Goal: Information Seeking & Learning: Learn about a topic

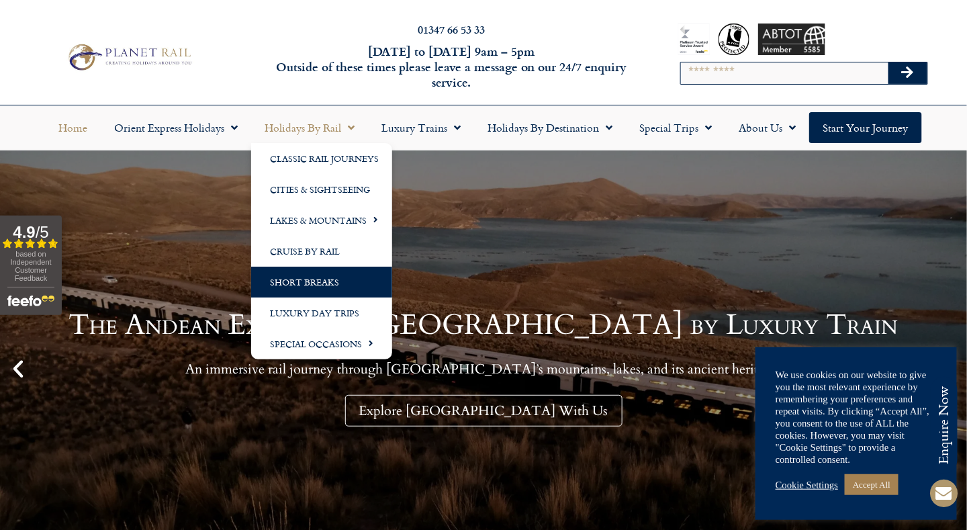
click at [307, 278] on link "Short Breaks" at bounding box center [321, 282] width 141 height 31
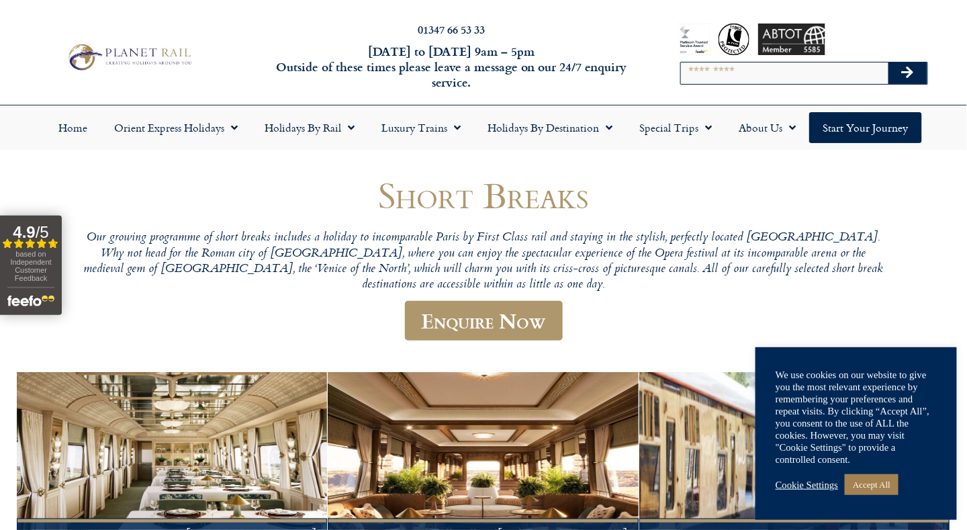
click at [691, 73] on input "Search" at bounding box center [784, 72] width 207 height 21
type input "*****"
click at [888, 62] on button "Search" at bounding box center [907, 72] width 39 height 21
click at [903, 81] on button "Search" at bounding box center [907, 72] width 39 height 21
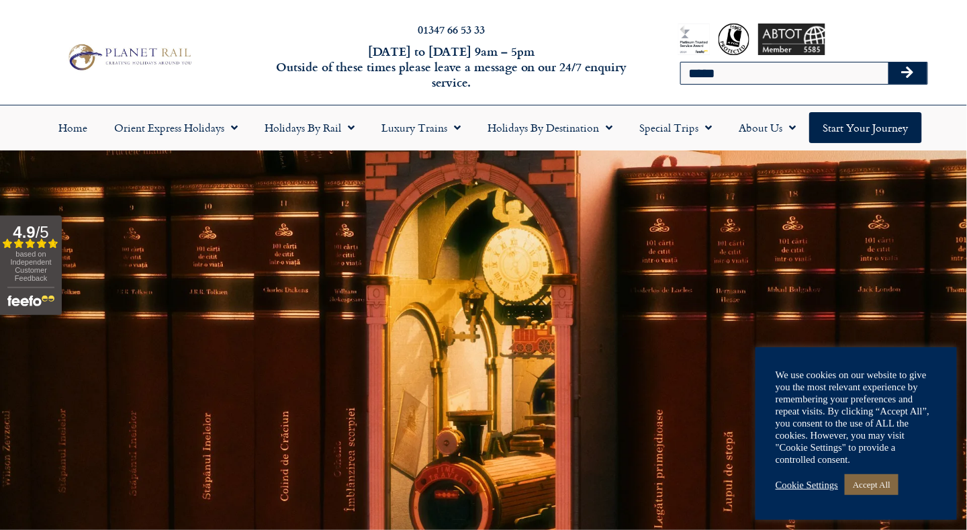
click at [873, 486] on link "Accept All" at bounding box center [872, 484] width 54 height 21
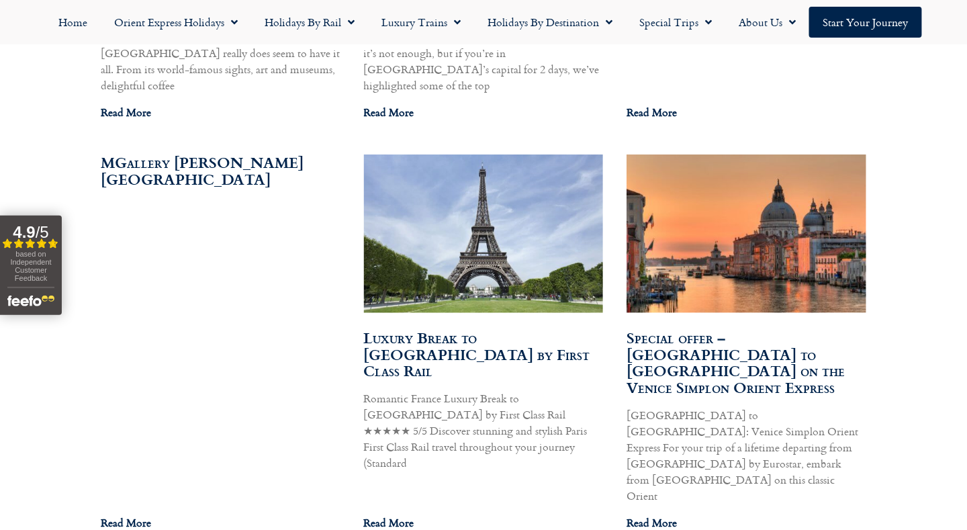
scroll to position [2202, 0]
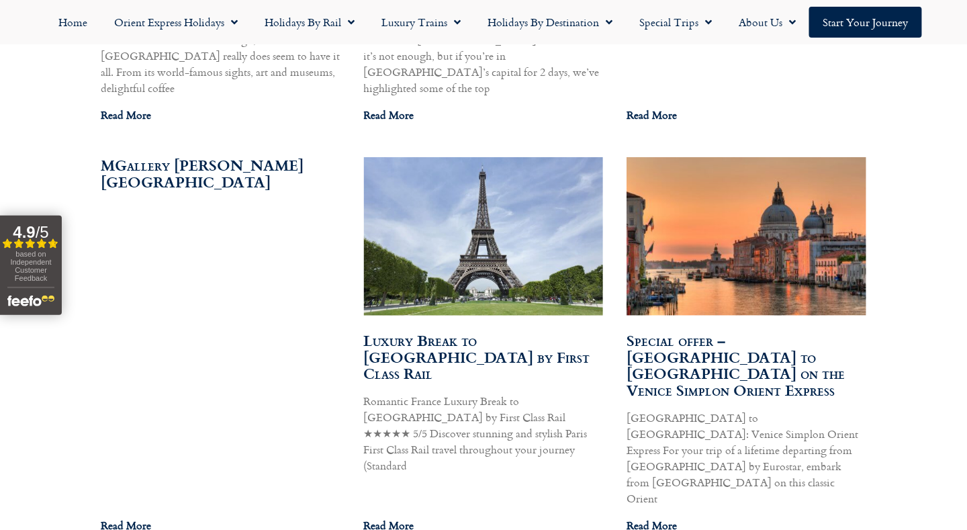
click at [473, 330] on link "Luxury Break to [GEOGRAPHIC_DATA] by First Class Rail" at bounding box center [477, 358] width 226 height 56
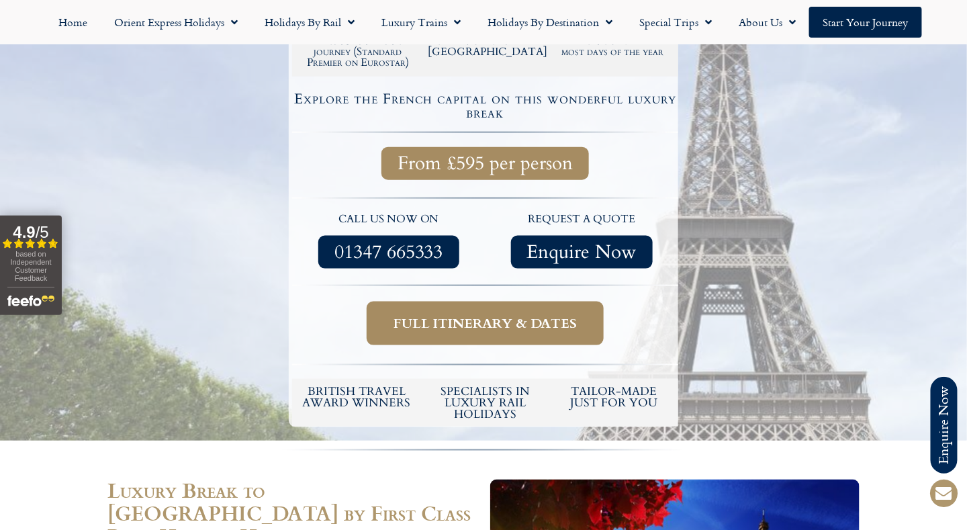
scroll to position [430, 0]
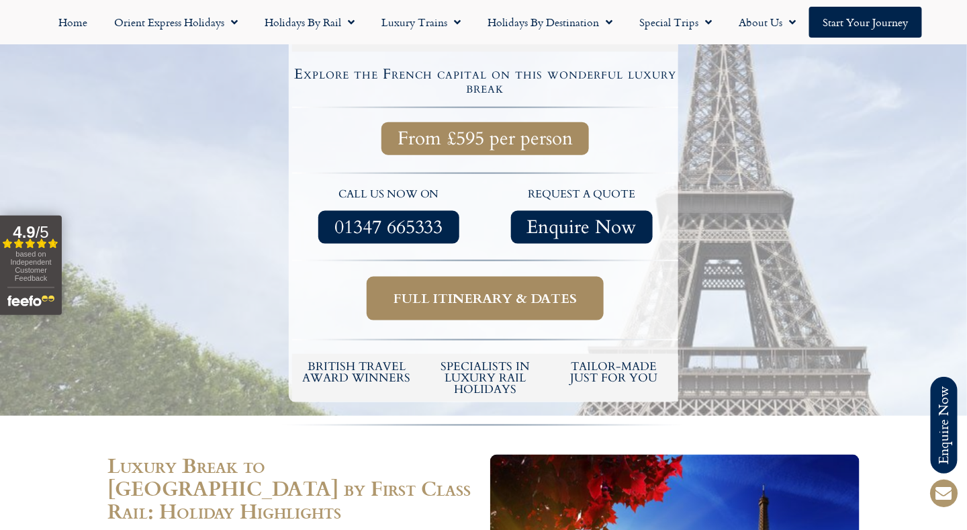
click at [467, 290] on span "Full itinerary & dates" at bounding box center [484, 298] width 183 height 17
click at [492, 290] on span "Full itinerary & dates" at bounding box center [484, 298] width 183 height 17
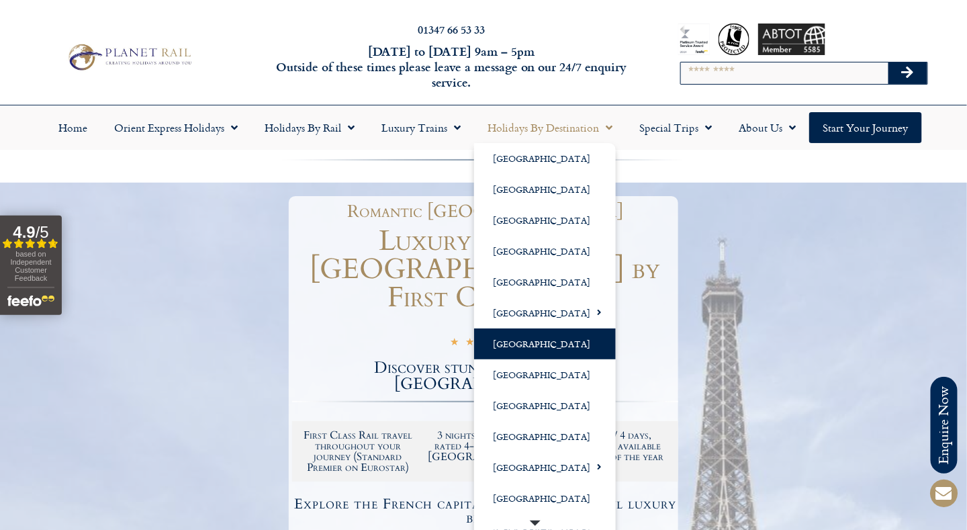
click at [516, 345] on link "[GEOGRAPHIC_DATA]" at bounding box center [545, 343] width 142 height 31
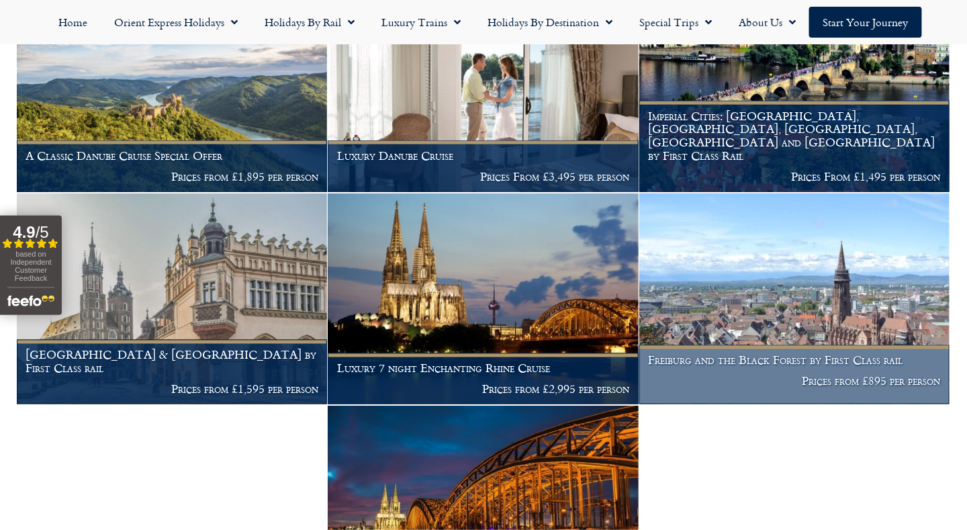
scroll to position [671, 0]
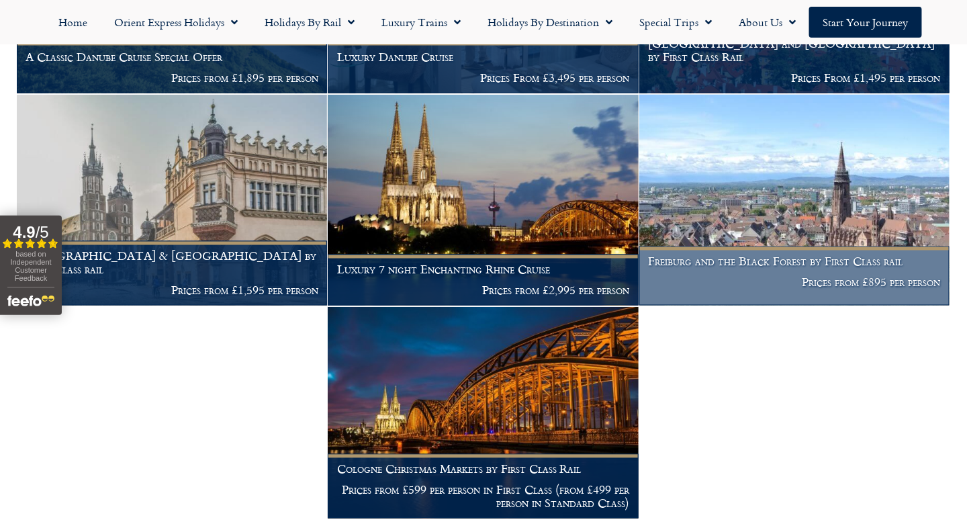
click at [799, 214] on img at bounding box center [794, 201] width 310 height 212
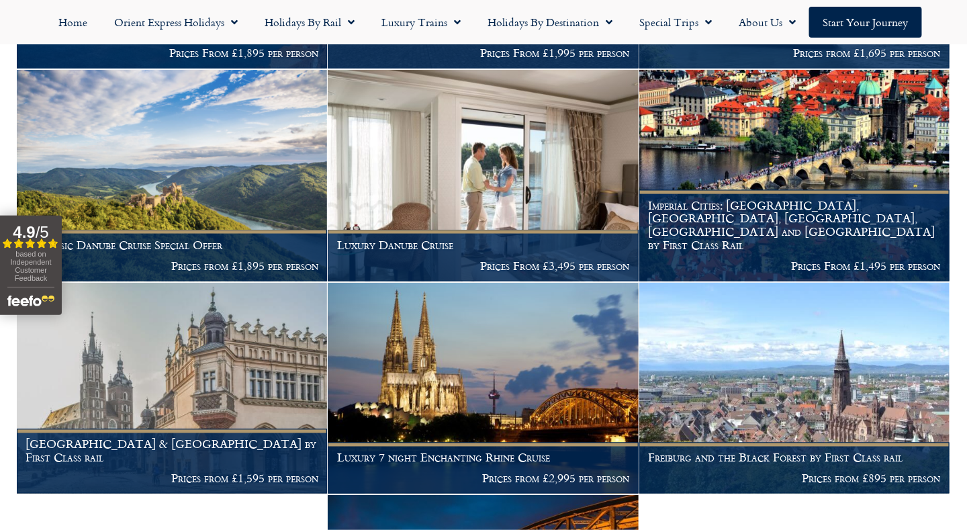
scroll to position [510, 0]
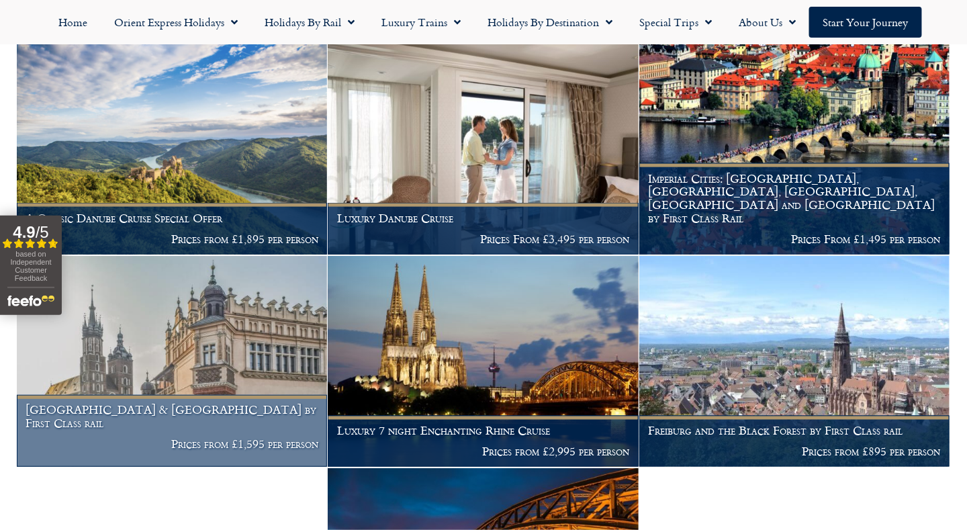
click at [199, 373] on img at bounding box center [172, 362] width 310 height 212
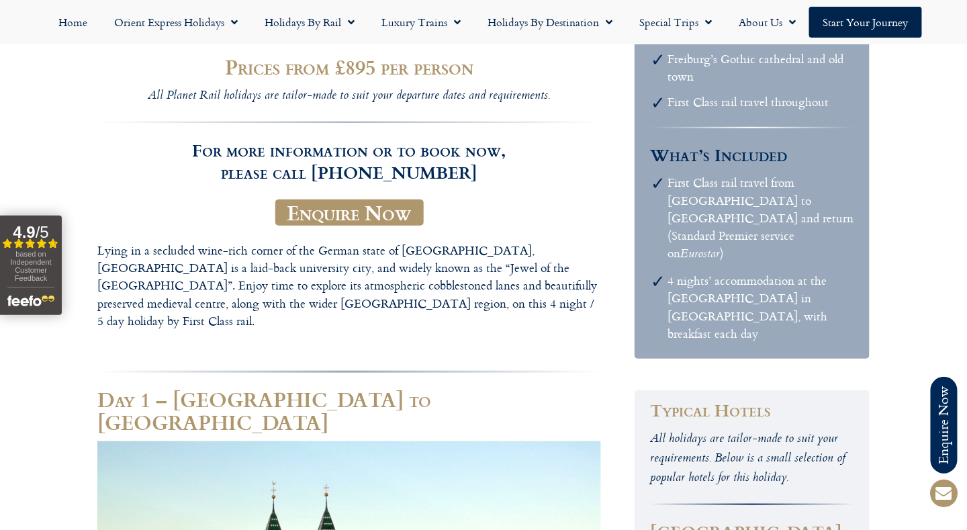
scroll to position [161, 0]
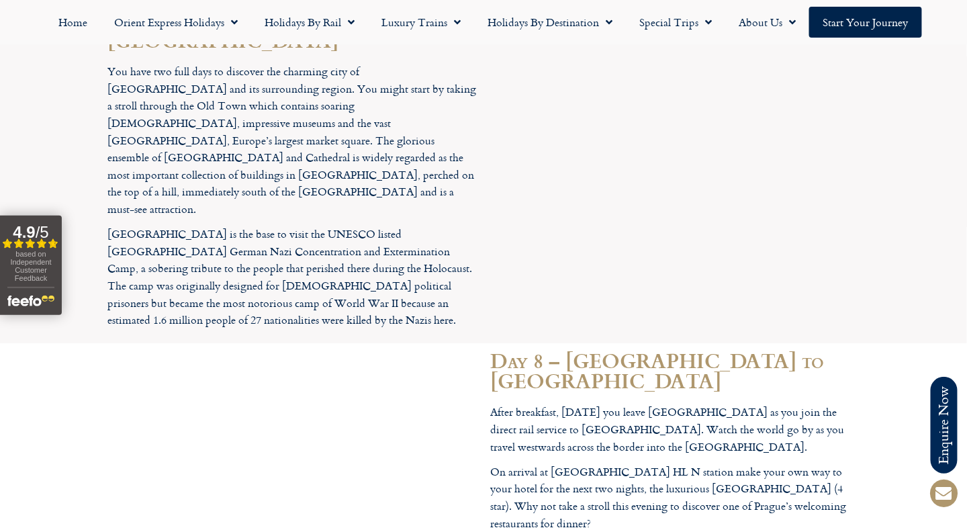
scroll to position [3008, 0]
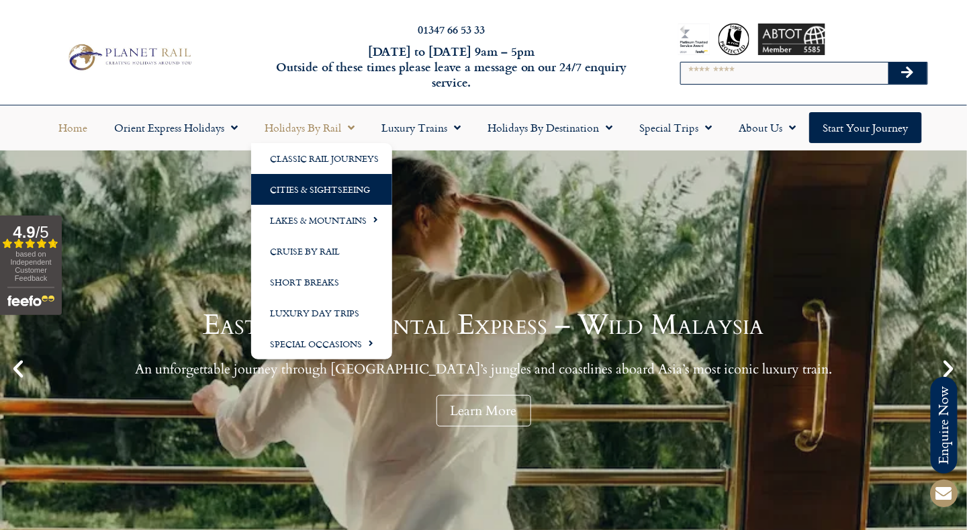
click at [307, 185] on link "Cities & Sightseeing" at bounding box center [321, 189] width 141 height 31
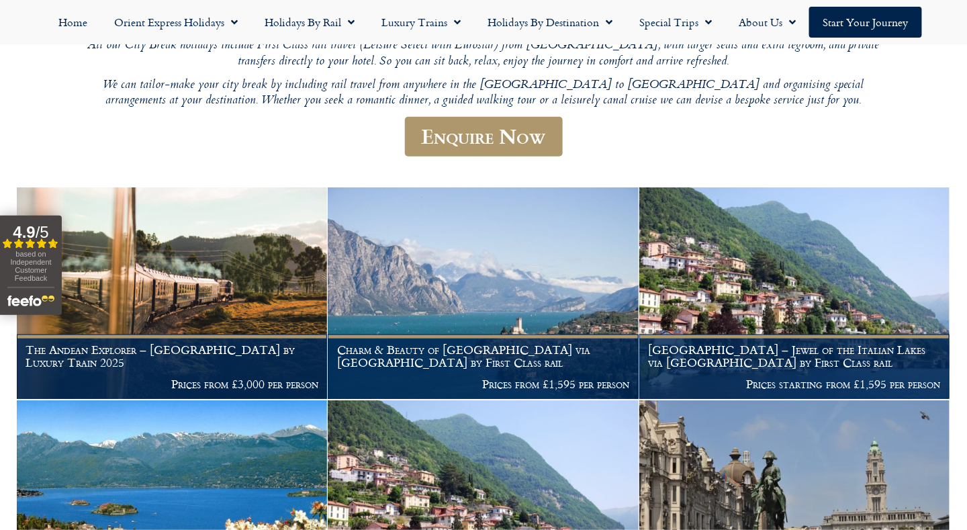
scroll to position [242, 0]
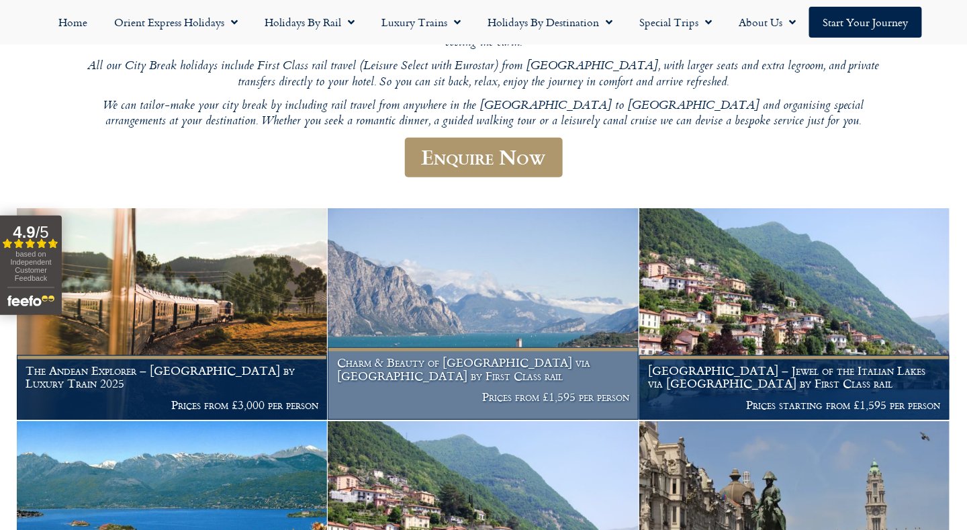
click at [487, 295] on img at bounding box center [483, 314] width 310 height 212
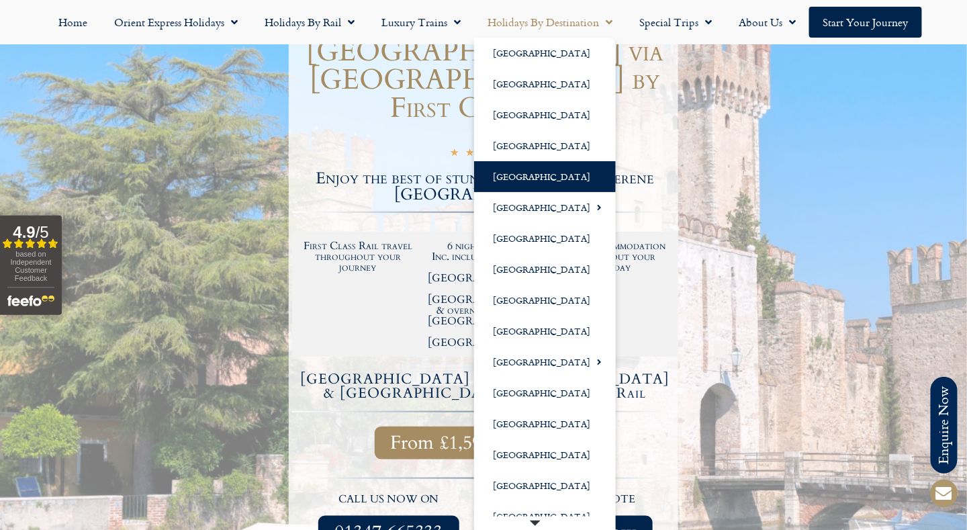
scroll to position [188, 0]
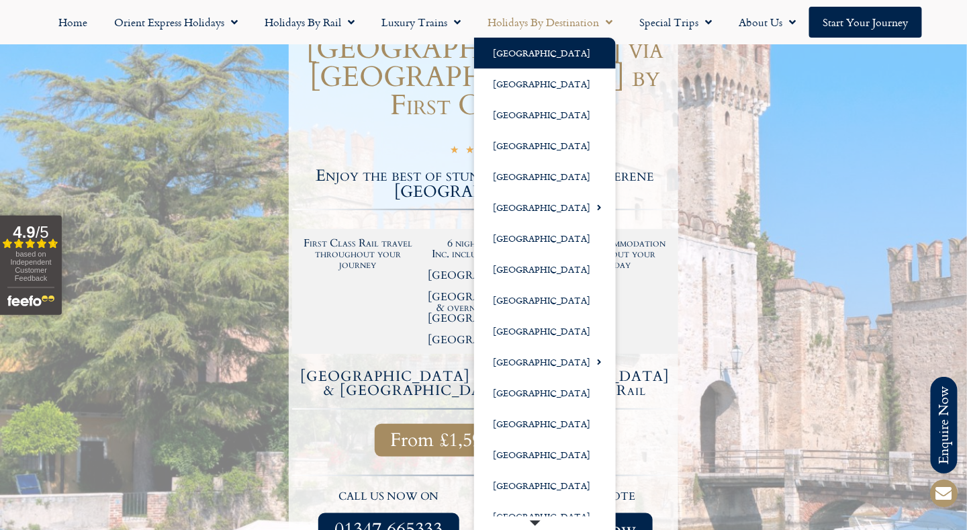
click at [511, 44] on link "[GEOGRAPHIC_DATA]" at bounding box center [545, 53] width 142 height 31
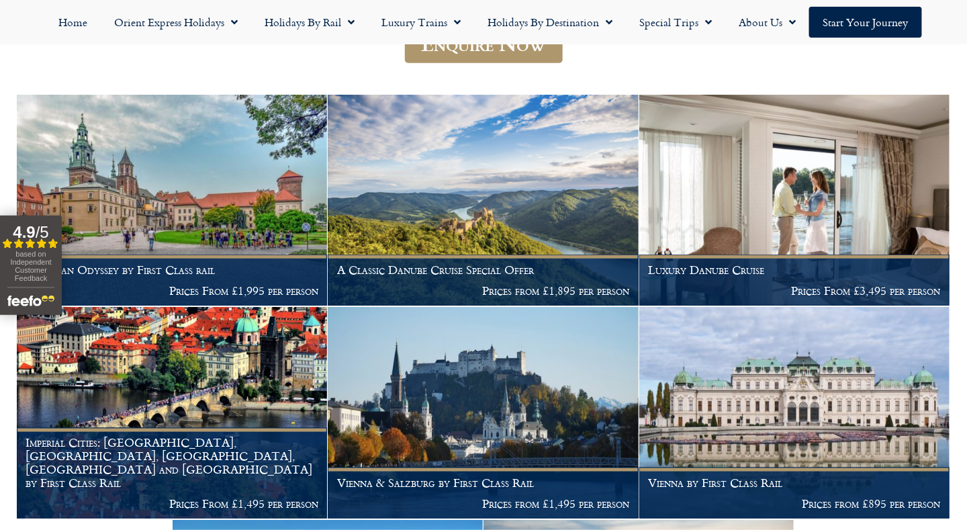
scroll to position [269, 0]
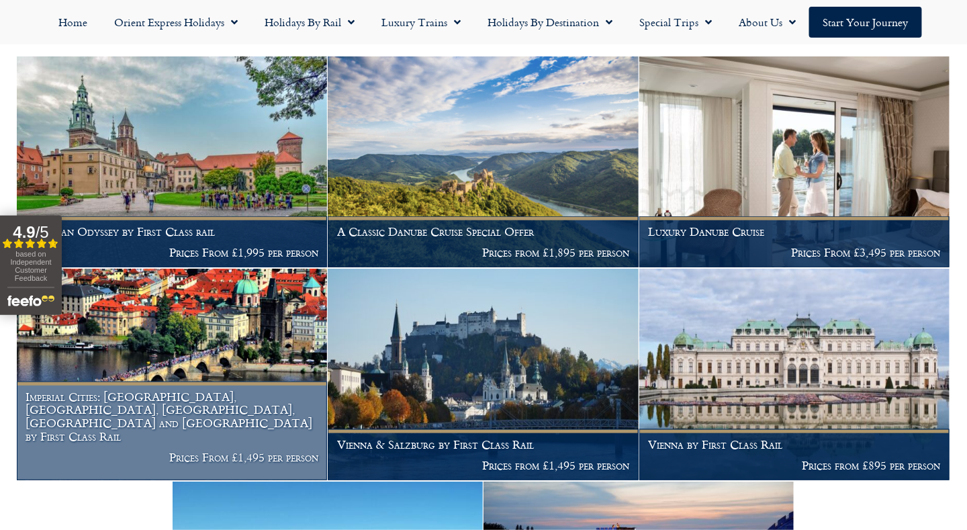
click at [226, 351] on img at bounding box center [172, 375] width 310 height 212
